Goal: Navigation & Orientation: Find specific page/section

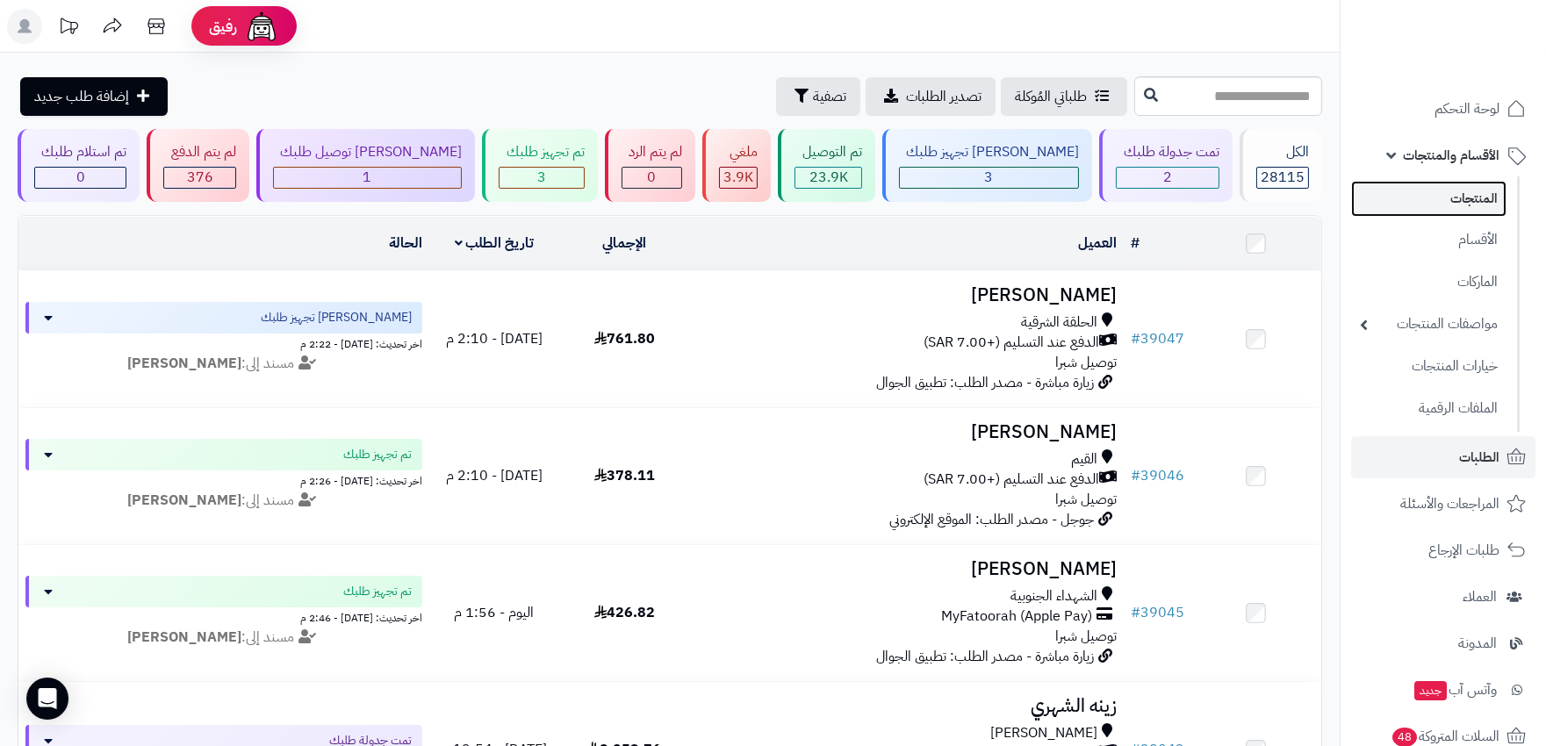
click at [1458, 193] on link "المنتجات" at bounding box center [1428, 199] width 155 height 36
